Goal: Task Accomplishment & Management: Manage account settings

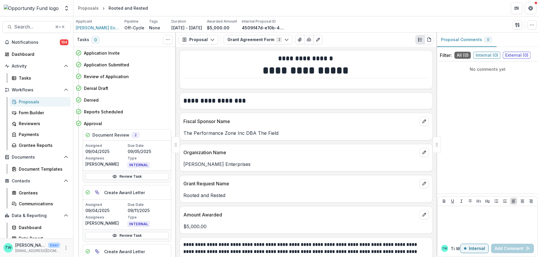
scroll to position [169, 0]
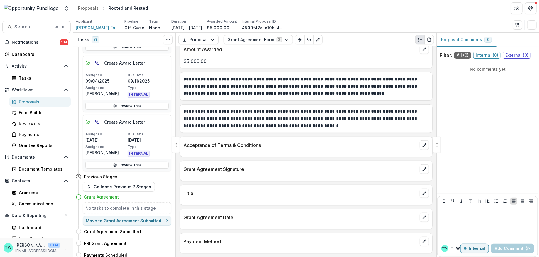
click at [30, 105] on link "Proposals" at bounding box center [39, 102] width 61 height 10
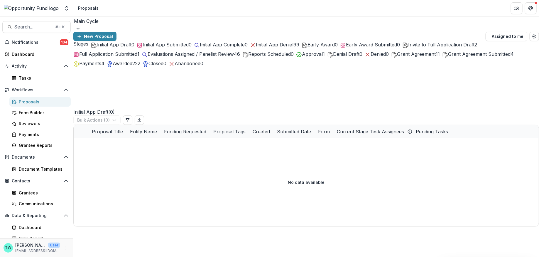
click at [436, 57] on span "Grant Agreement" at bounding box center [416, 54] width 39 height 6
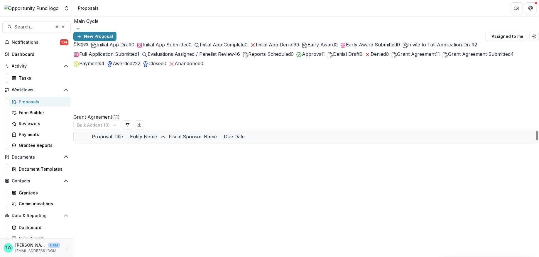
click at [448, 57] on span "Grant Agreement Submitted" at bounding box center [479, 54] width 63 height 6
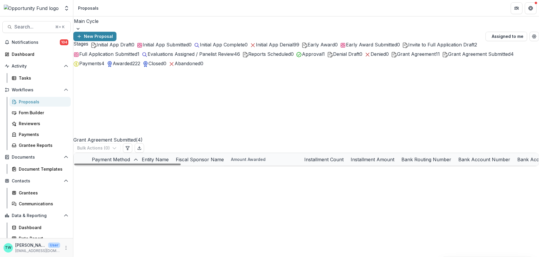
click at [436, 57] on span "Grant Agreement" at bounding box center [416, 54] width 39 height 6
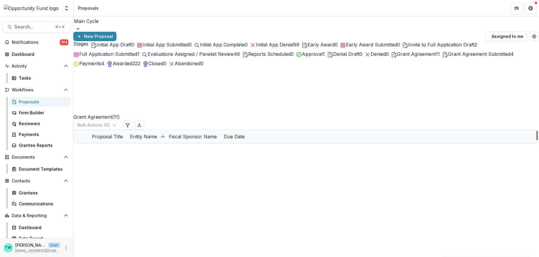
scroll to position [37, 0]
click at [131, 222] on link "General Operating Support" at bounding box center [132, 225] width 55 height 6
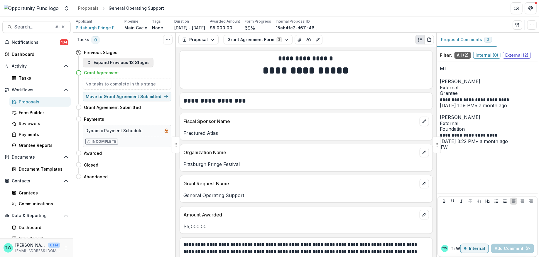
click at [137, 63] on button "Expand Previous 13 Stages" at bounding box center [118, 62] width 71 height 9
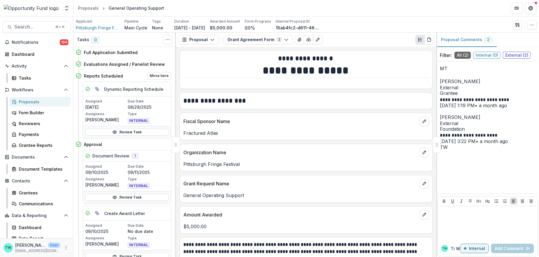
scroll to position [78, 0]
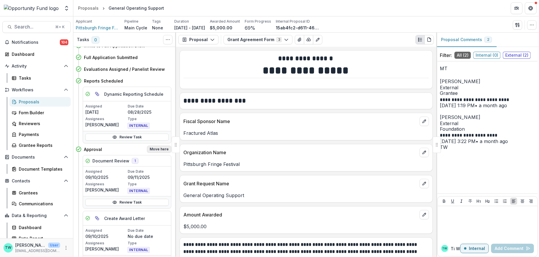
click at [161, 147] on button "Move here" at bounding box center [159, 149] width 24 height 7
select select "********"
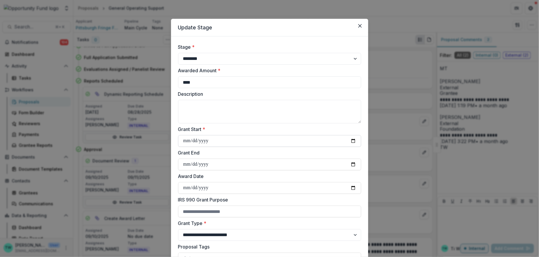
scroll to position [427, 0]
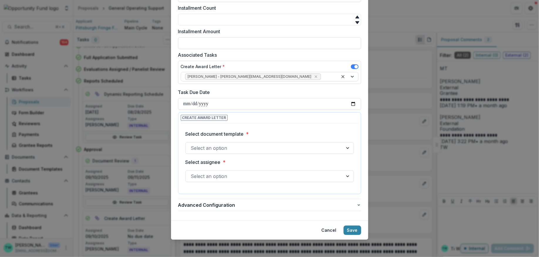
click at [352, 65] on span at bounding box center [355, 66] width 8 height 5
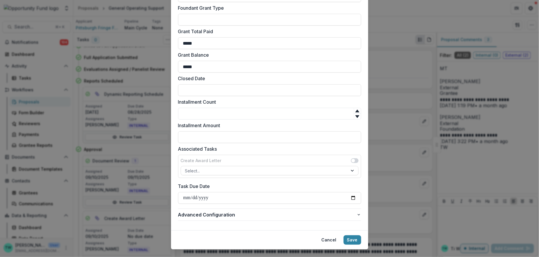
scroll to position [331, 0]
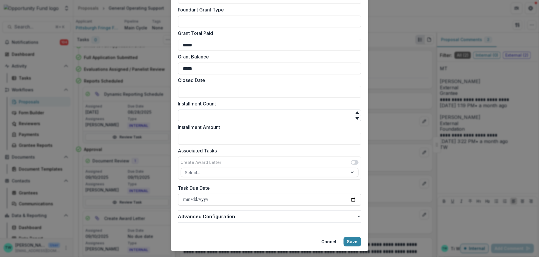
click at [258, 116] on input "Installment Count" at bounding box center [269, 116] width 183 height 12
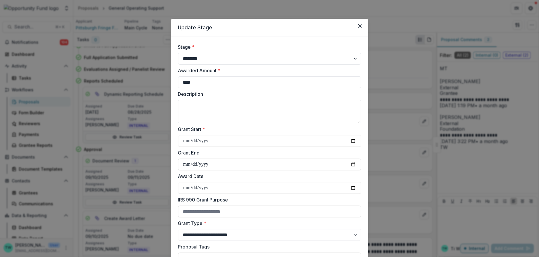
scroll to position [343, 0]
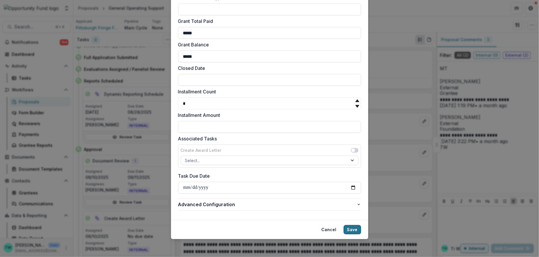
type input "*"
click at [351, 230] on button "Save" at bounding box center [353, 229] width 18 height 9
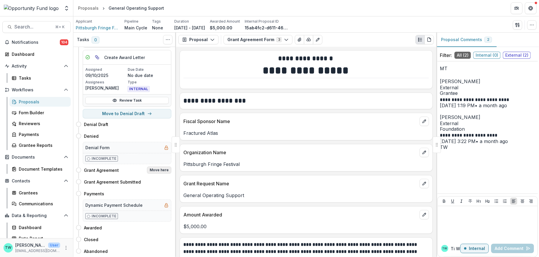
scroll to position [260, 0]
click at [159, 170] on div "Grant Agreement Move here" at bounding box center [124, 170] width 96 height 12
click at [159, 167] on button "Move here" at bounding box center [159, 169] width 24 height 7
select select "**********"
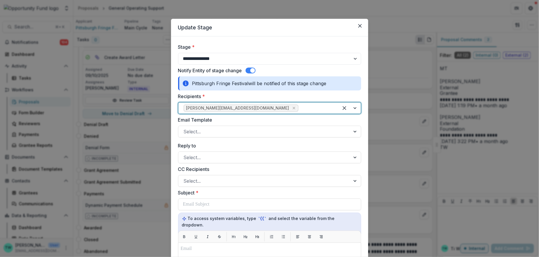
click at [300, 106] on div at bounding box center [317, 108] width 34 height 8
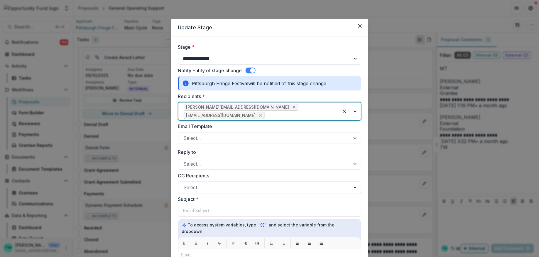
click at [292, 109] on icon "Remove m.c.thetard@gmail.com" at bounding box center [294, 107] width 5 height 5
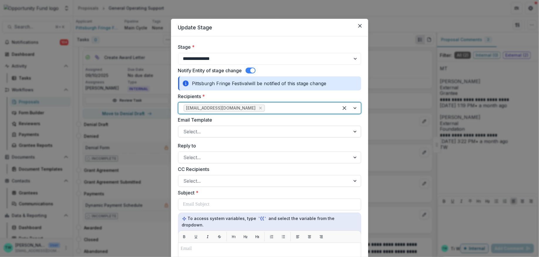
click at [232, 131] on div at bounding box center [265, 131] width 162 height 8
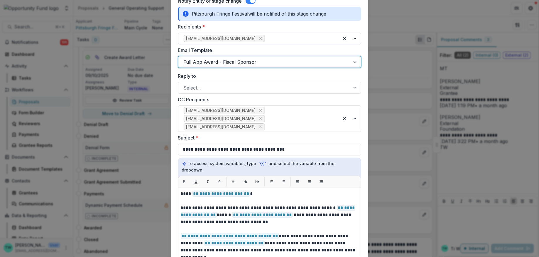
scroll to position [87, 0]
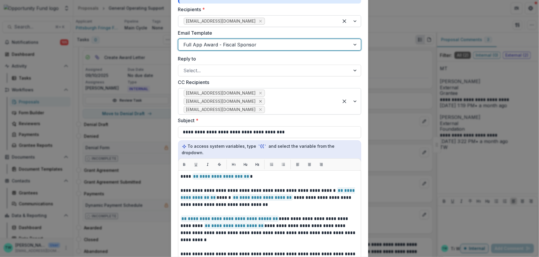
click at [261, 101] on icon "Remove yshipman@theopportunityfund.org" at bounding box center [260, 101] width 5 height 5
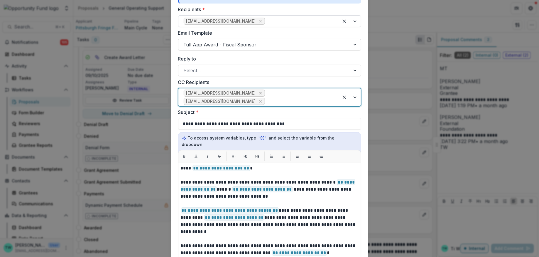
click at [261, 92] on icon "Remove jgoodman@theopportunityfund.org" at bounding box center [260, 93] width 5 height 5
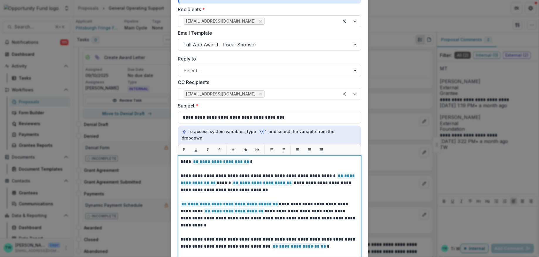
click at [248, 159] on span "**********" at bounding box center [222, 162] width 58 height 6
drag, startPoint x: 248, startPoint y: 156, endPoint x: 173, endPoint y: 156, distance: 74.9
click at [173, 156] on form "**********" at bounding box center [269, 177] width 197 height 457
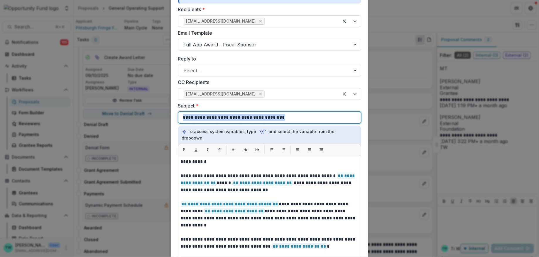
drag, startPoint x: 284, startPoint y: 117, endPoint x: 172, endPoint y: 107, distance: 112.3
click at [172, 108] on form "**********" at bounding box center [269, 177] width 197 height 457
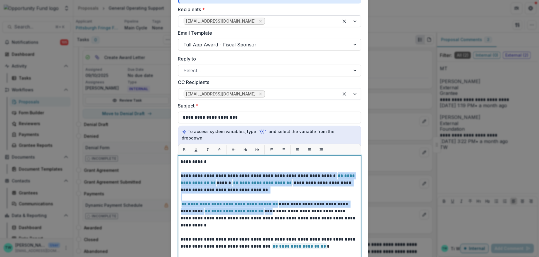
drag, startPoint x: 264, startPoint y: 206, endPoint x: 166, endPoint y: 169, distance: 104.8
click at [166, 169] on div "**********" at bounding box center [269, 128] width 539 height 257
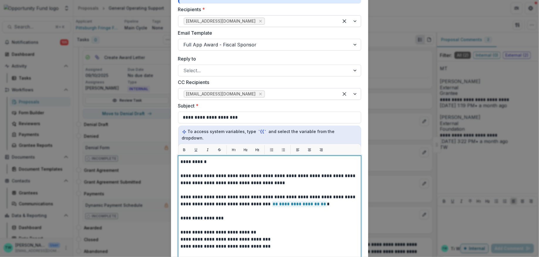
click at [330, 169] on p "**********" at bounding box center [269, 235] width 176 height 155
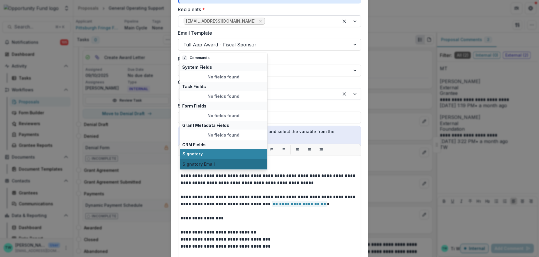
click at [199, 166] on span "Signatory Email" at bounding box center [224, 164] width 82 height 5
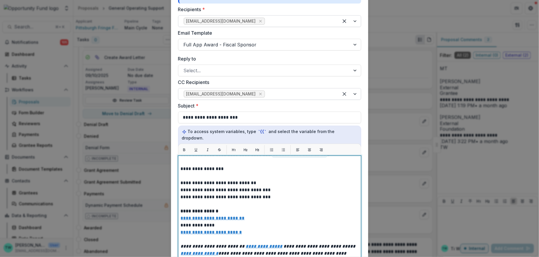
scroll to position [48, 0]
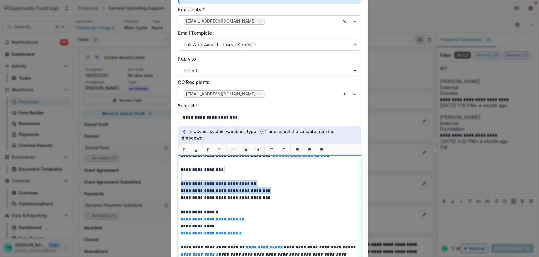
drag, startPoint x: 274, startPoint y: 184, endPoint x: 274, endPoint y: 171, distance: 12.9
click at [274, 171] on p "**********" at bounding box center [269, 187] width 176 height 155
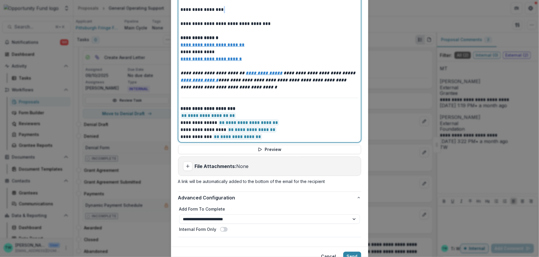
scroll to position [247, 0]
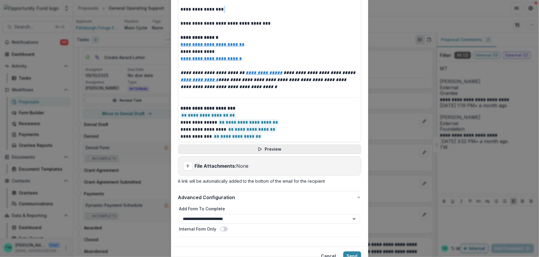
click at [272, 144] on button "Preview" at bounding box center [269, 148] width 183 height 9
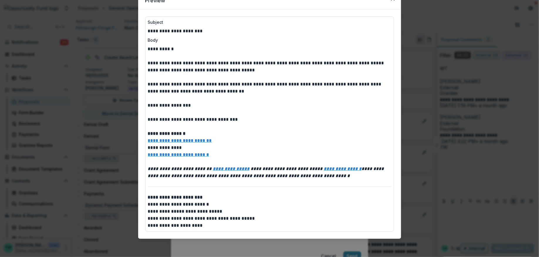
scroll to position [0, 0]
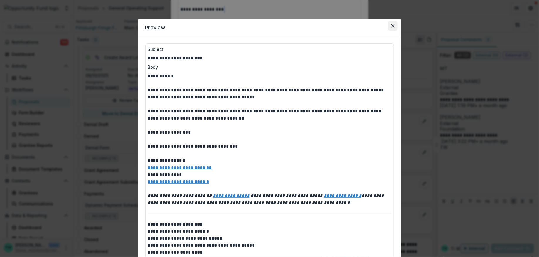
click at [392, 25] on icon "Close" at bounding box center [393, 26] width 4 height 4
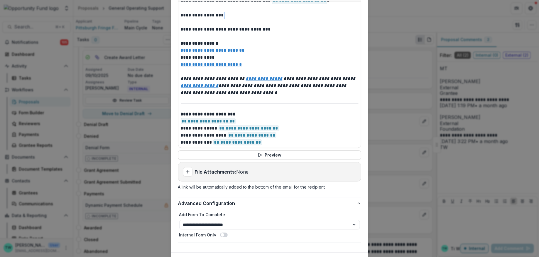
scroll to position [267, 0]
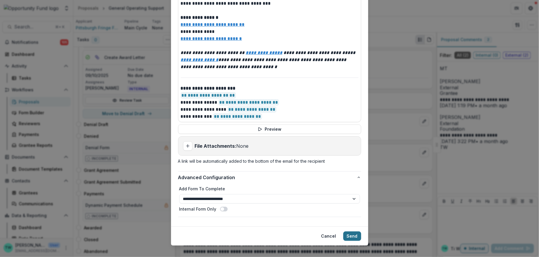
click at [352, 231] on button "Send" at bounding box center [353, 235] width 18 height 9
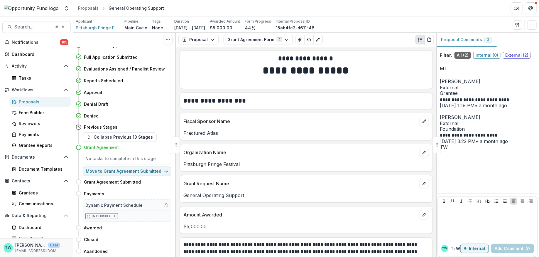
scroll to position [59, 0]
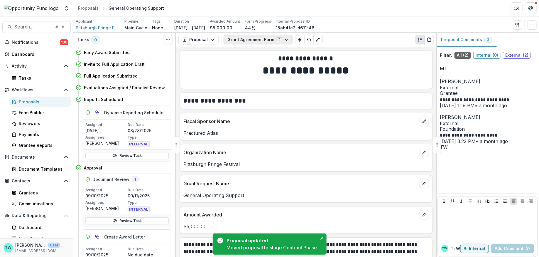
click at [285, 41] on icon "button" at bounding box center [287, 39] width 5 height 5
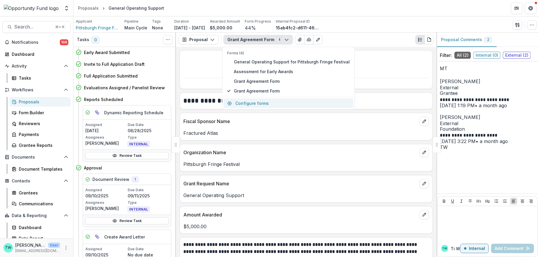
click at [269, 104] on button "Configure forms" at bounding box center [289, 103] width 130 height 10
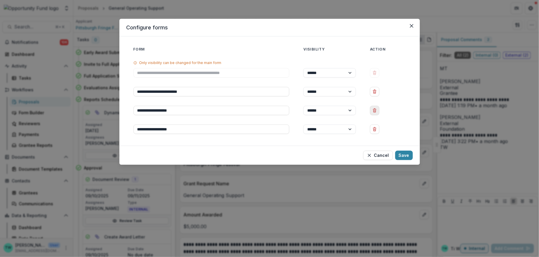
click at [376, 111] on icon "Delete Grant Agreement Form" at bounding box center [375, 110] width 5 height 5
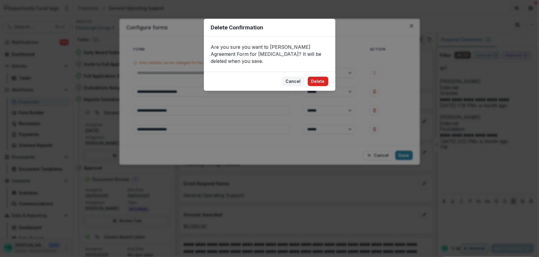
click at [321, 77] on button "Delete" at bounding box center [318, 81] width 21 height 9
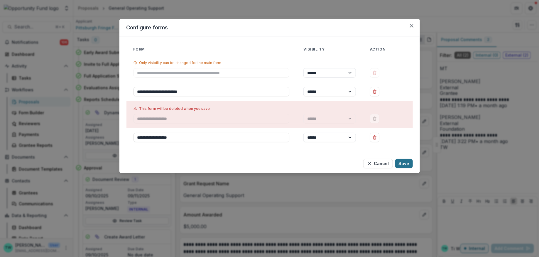
click at [405, 166] on button "Save" at bounding box center [405, 163] width 18 height 9
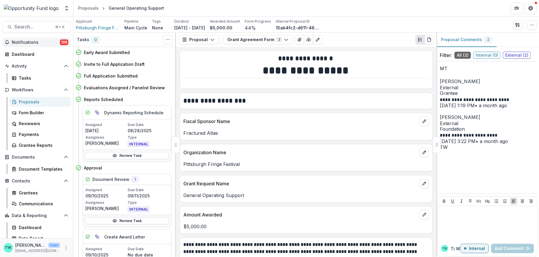
click at [22, 42] on span "Notifications" at bounding box center [36, 42] width 48 height 5
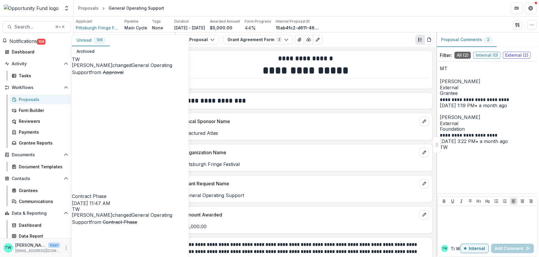
scroll to position [43, 0]
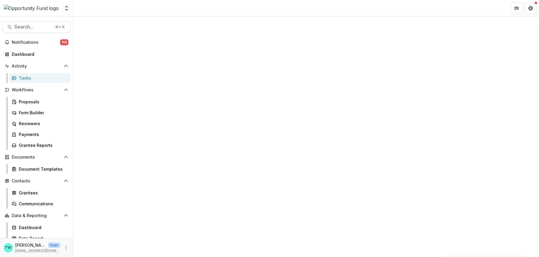
select select "********"
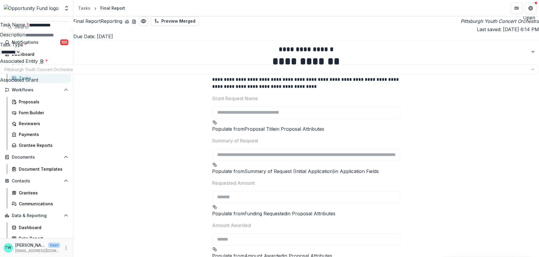
click at [402, 257] on div "**********" at bounding box center [269, 257] width 539 height 0
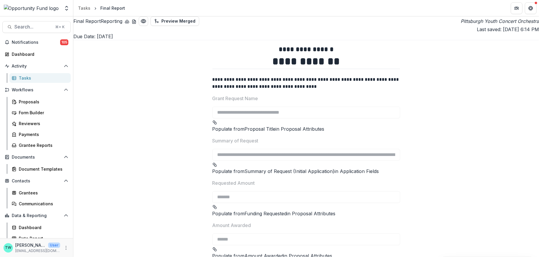
click at [461, 23] on icon "Pittsburgh Youth Concert Orchestra" at bounding box center [500, 21] width 78 height 7
select select "********"
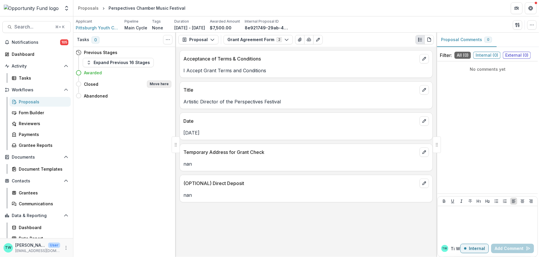
click at [157, 86] on button "Move here" at bounding box center [159, 83] width 24 height 7
select select "******"
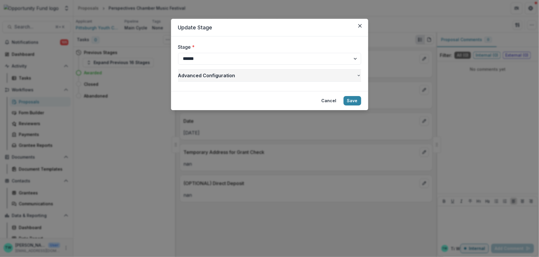
click at [360, 76] on icon "button" at bounding box center [359, 75] width 5 height 5
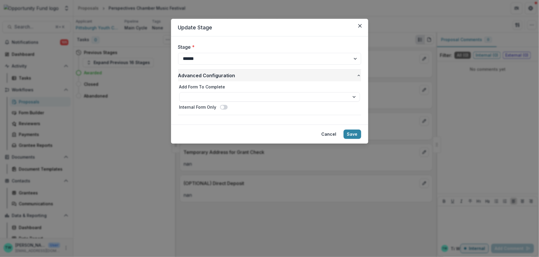
click at [360, 75] on icon "button" at bounding box center [359, 75] width 2 height 1
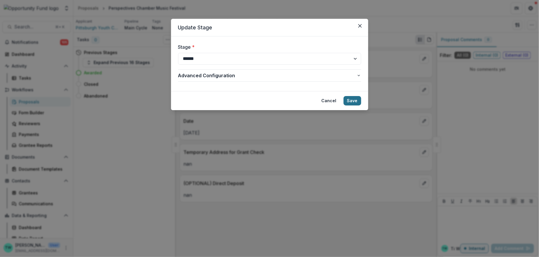
click at [350, 102] on button "Save" at bounding box center [353, 100] width 18 height 9
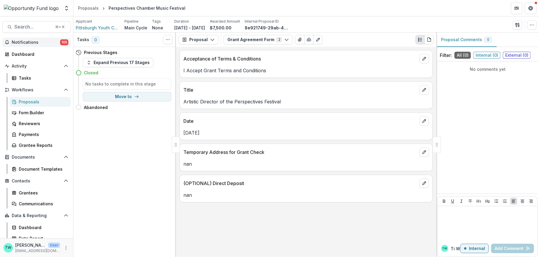
click at [47, 44] on span "Notifications" at bounding box center [36, 42] width 48 height 5
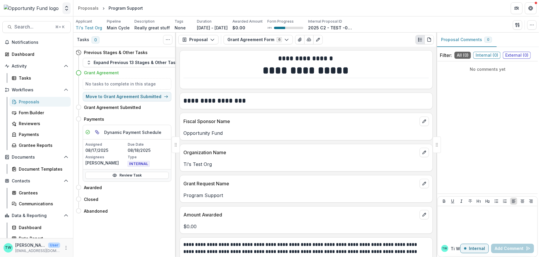
click at [64, 8] on icon "Open entity switcher" at bounding box center [67, 8] width 6 height 6
click at [42, 25] on link "Admin Settings" at bounding box center [36, 23] width 70 height 10
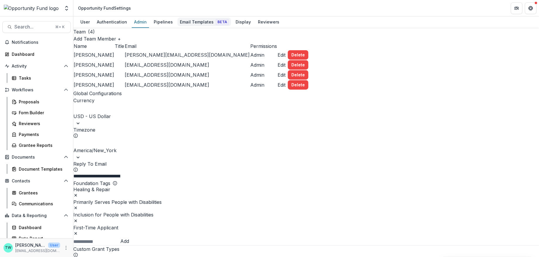
click at [190, 23] on div "Email Templates Beta" at bounding box center [204, 22] width 53 height 9
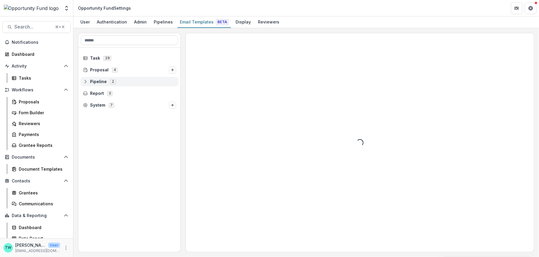
click at [85, 83] on circle at bounding box center [85, 83] width 1 height 1
click at [90, 106] on circle at bounding box center [89, 106] width 1 height 1
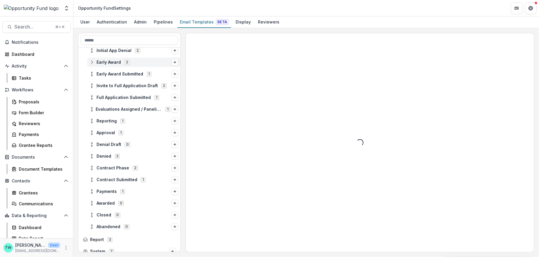
scroll to position [105, 0]
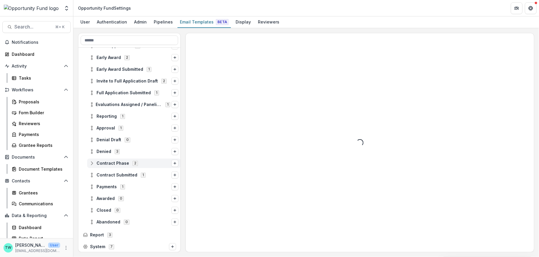
click at [94, 164] on icon at bounding box center [92, 163] width 5 height 5
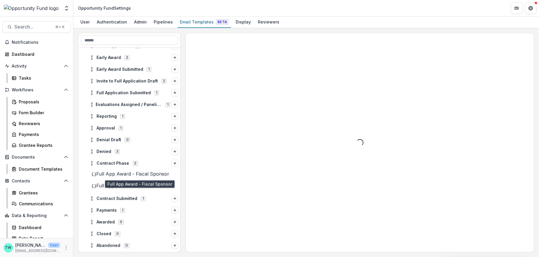
click at [125, 175] on span "Full App Award - Fiscal Sponsor" at bounding box center [132, 174] width 73 height 6
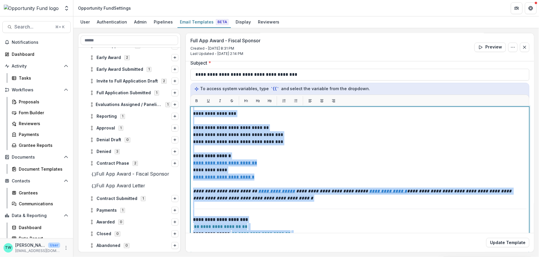
scroll to position [99, 0]
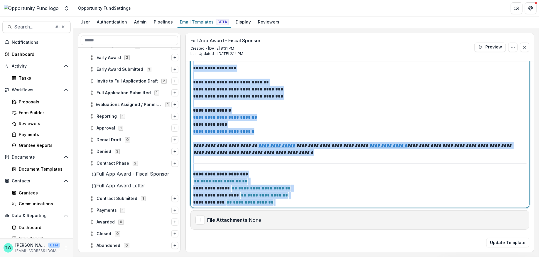
drag, startPoint x: 193, startPoint y: 166, endPoint x: 291, endPoint y: 290, distance: 158.0
click at [291, 257] on html "Skip to content Team Settings Admin Settings Opportunity Fund Settings Search..…" at bounding box center [269, 128] width 539 height 257
copy div "**********"
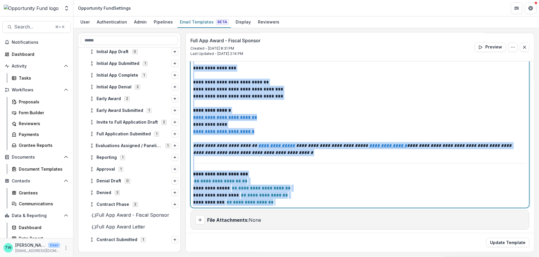
scroll to position [0, 0]
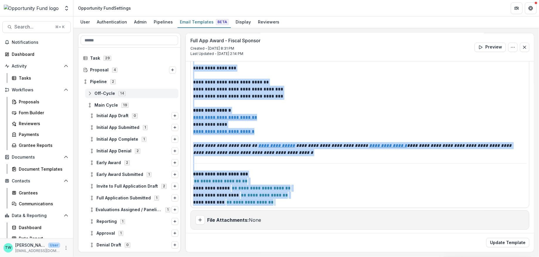
click at [88, 94] on icon at bounding box center [90, 93] width 5 height 5
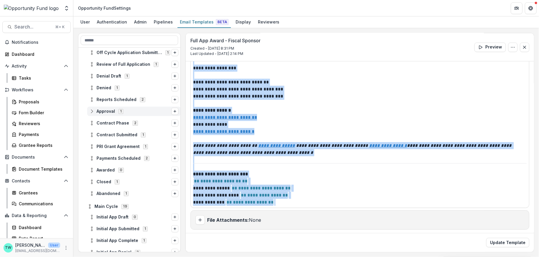
scroll to position [69, 0]
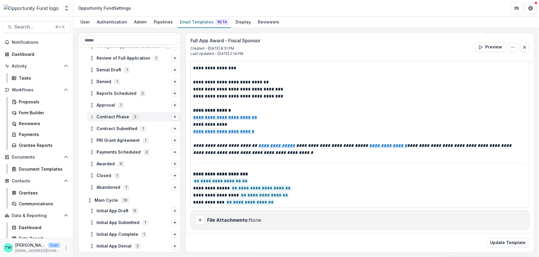
click at [94, 117] on icon at bounding box center [92, 117] width 5 height 5
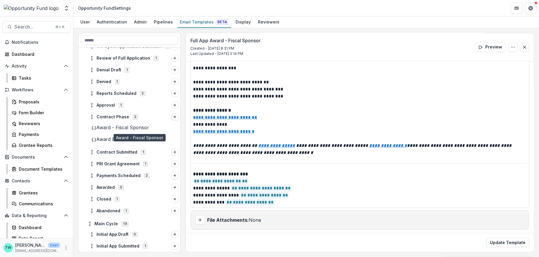
click at [115, 128] on span "Award - Fiscal Sponsor" at bounding box center [122, 128] width 53 height 6
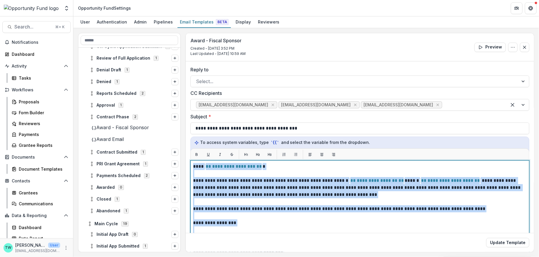
scroll to position [56, 0]
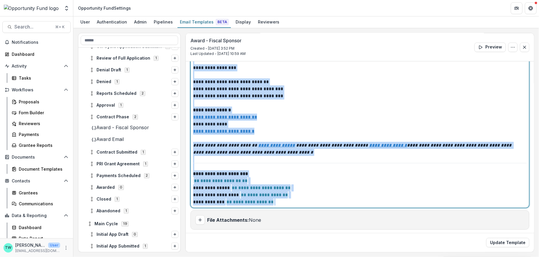
drag, startPoint x: 193, startPoint y: 165, endPoint x: 287, endPoint y: 305, distance: 168.7
click at [287, 257] on html "Skip to content Team Settings Admin Settings Opportunity Fund Settings Search..…" at bounding box center [269, 128] width 539 height 257
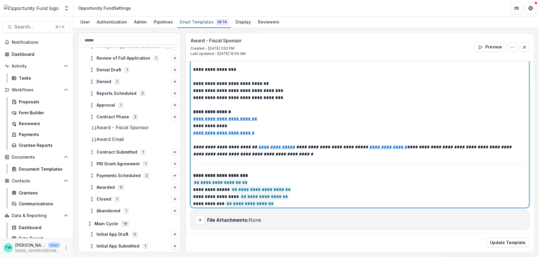
scroll to position [0, 0]
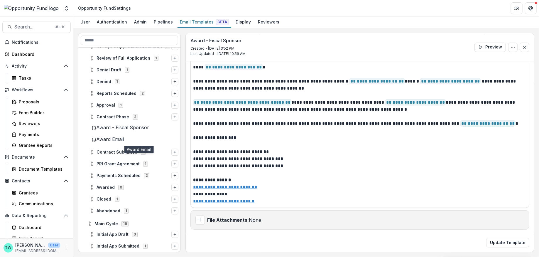
click at [113, 142] on span "Award Email" at bounding box center [110, 139] width 28 height 6
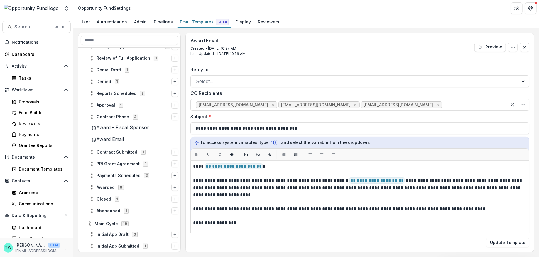
click at [117, 127] on span "Award - Fiscal Sponsor" at bounding box center [122, 128] width 53 height 6
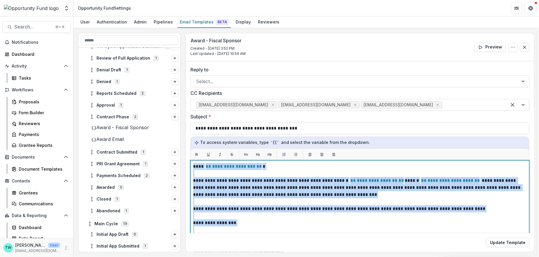
scroll to position [56, 0]
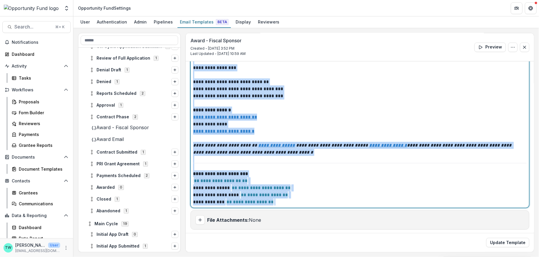
drag, startPoint x: 194, startPoint y: 165, endPoint x: 280, endPoint y: 305, distance: 164.6
click at [280, 257] on html "Skip to content Team Settings Admin Settings Opportunity Fund Settings Search..…" at bounding box center [269, 128] width 539 height 257
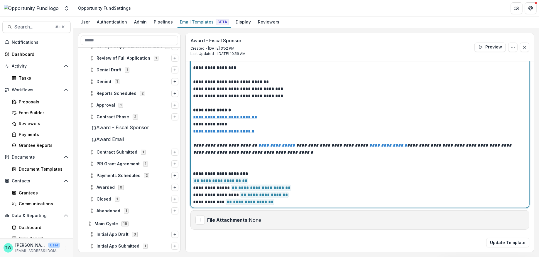
scroll to position [68, 0]
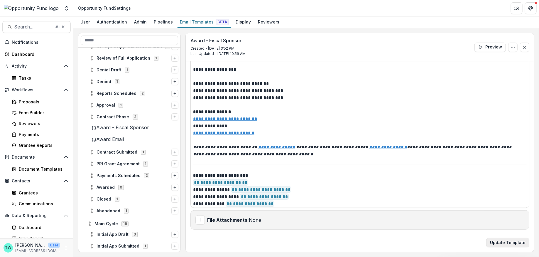
click at [510, 242] on button "Update Template" at bounding box center [508, 242] width 43 height 9
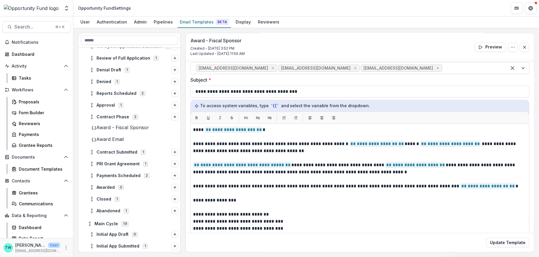
scroll to position [32, 0]
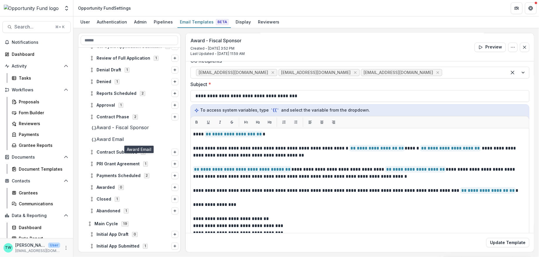
click at [112, 139] on span "Award Email" at bounding box center [110, 139] width 28 height 6
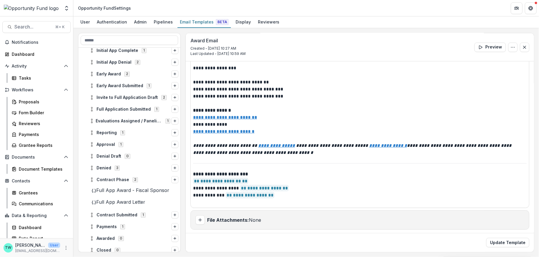
scroll to position [276, 0]
